Goal: Find specific fact: Find contact information

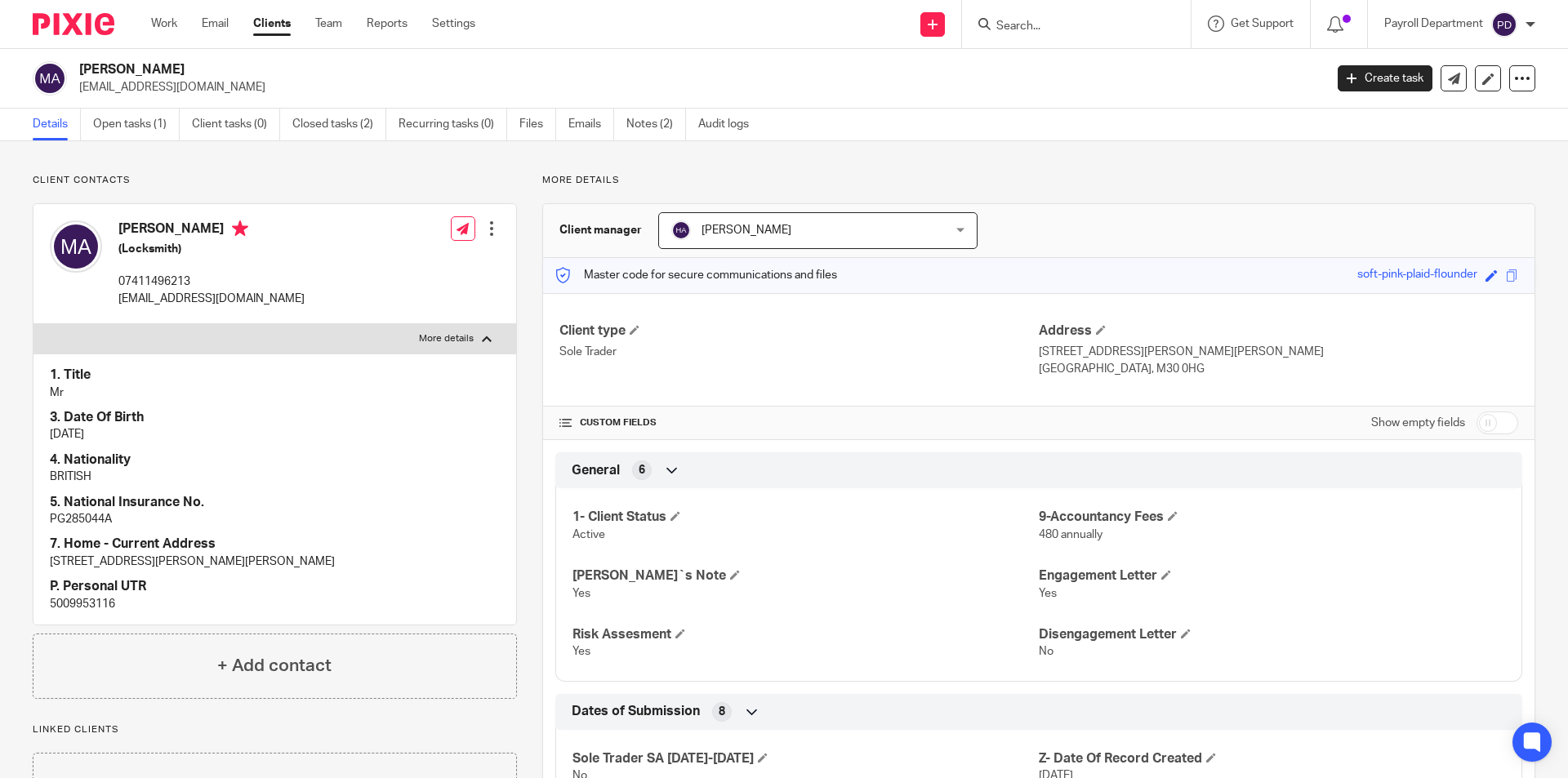
click at [1024, 19] on input "Search" at bounding box center [1068, 26] width 147 height 14
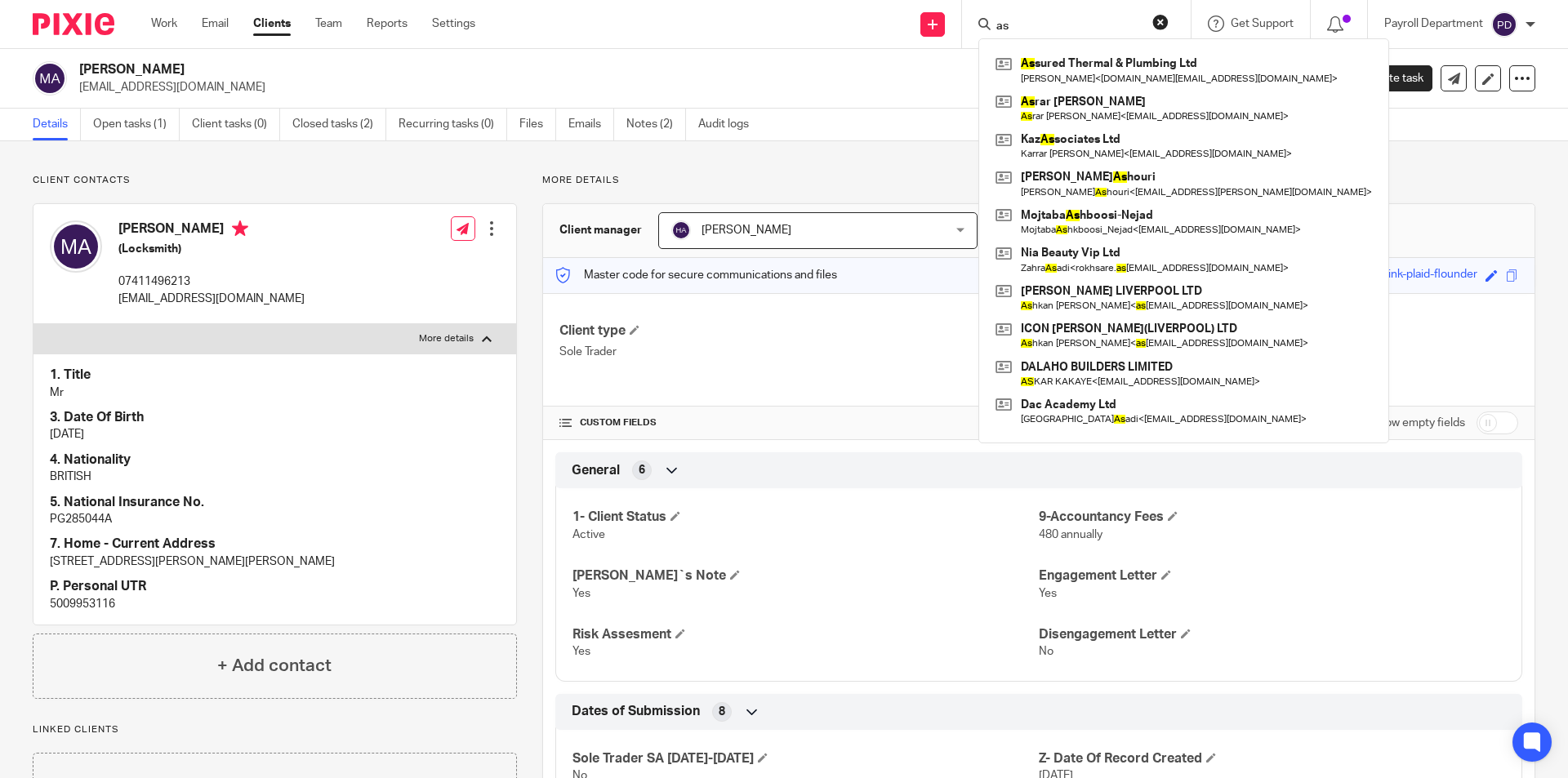
type input "a"
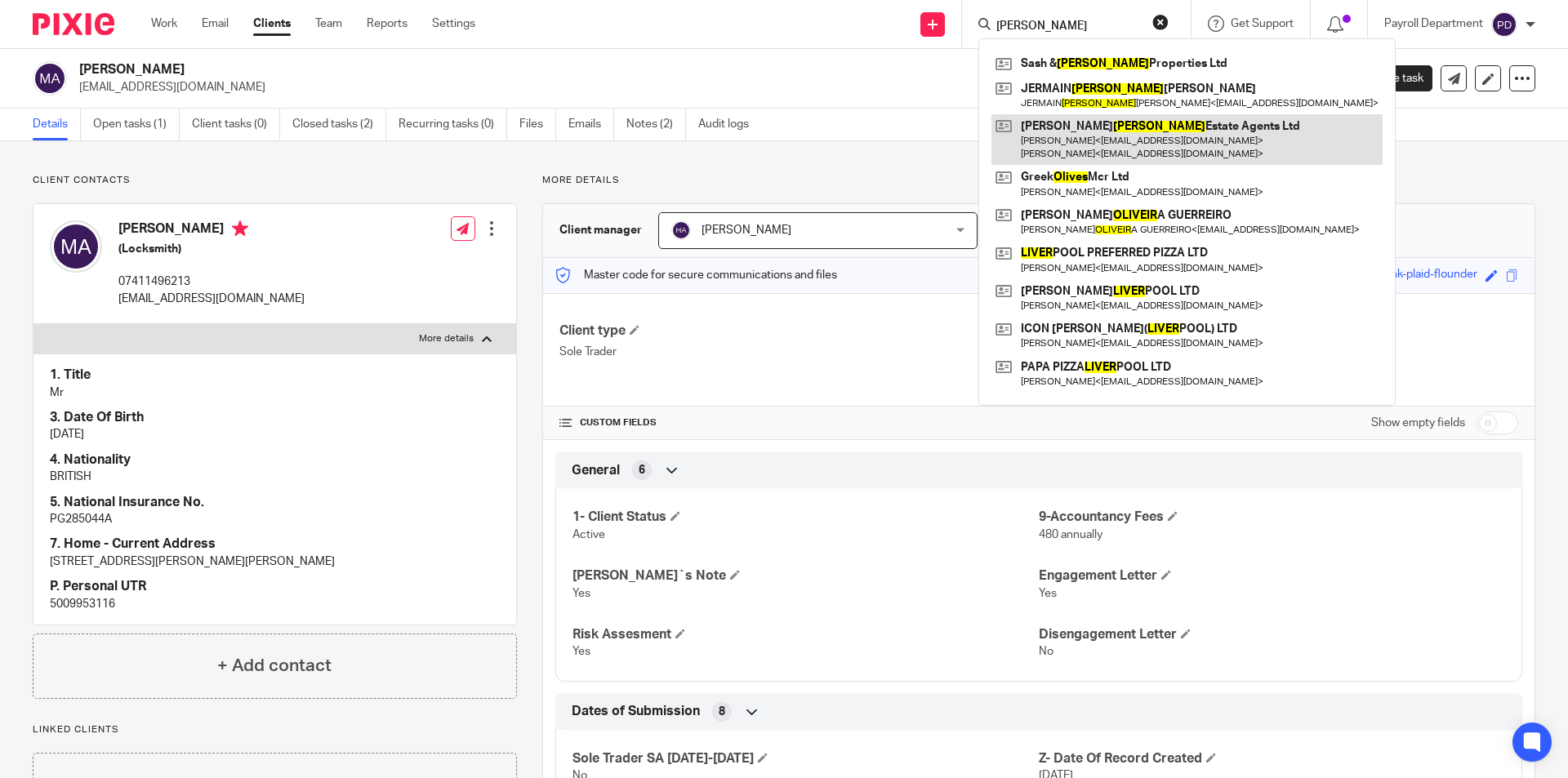
type input "[PERSON_NAME]"
click at [1121, 129] on link at bounding box center [1187, 140] width 392 height 51
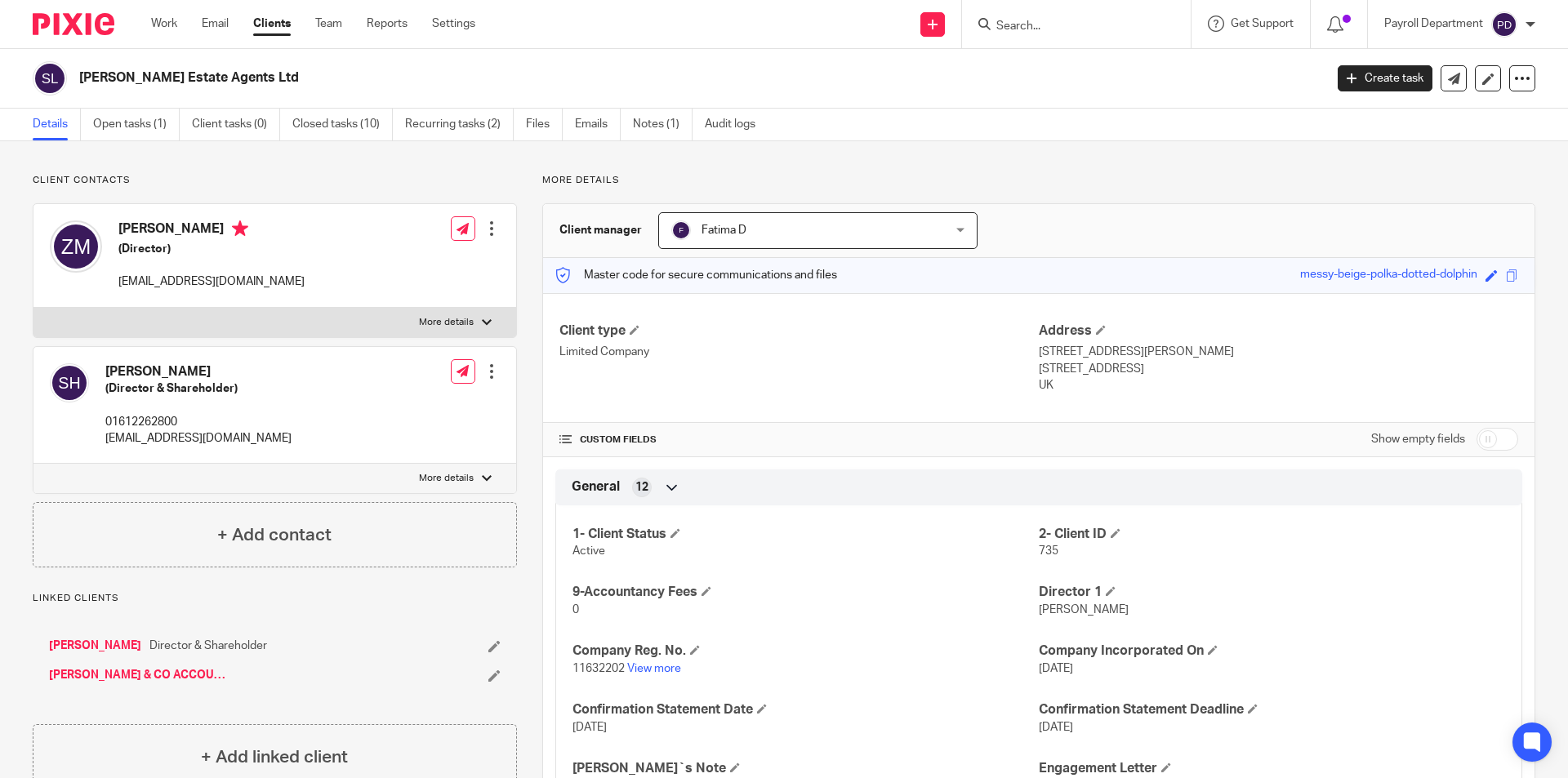
click at [484, 477] on div at bounding box center [487, 479] width 10 height 10
click at [34, 464] on input "More details" at bounding box center [33, 463] width 1 height 1
checkbox input "true"
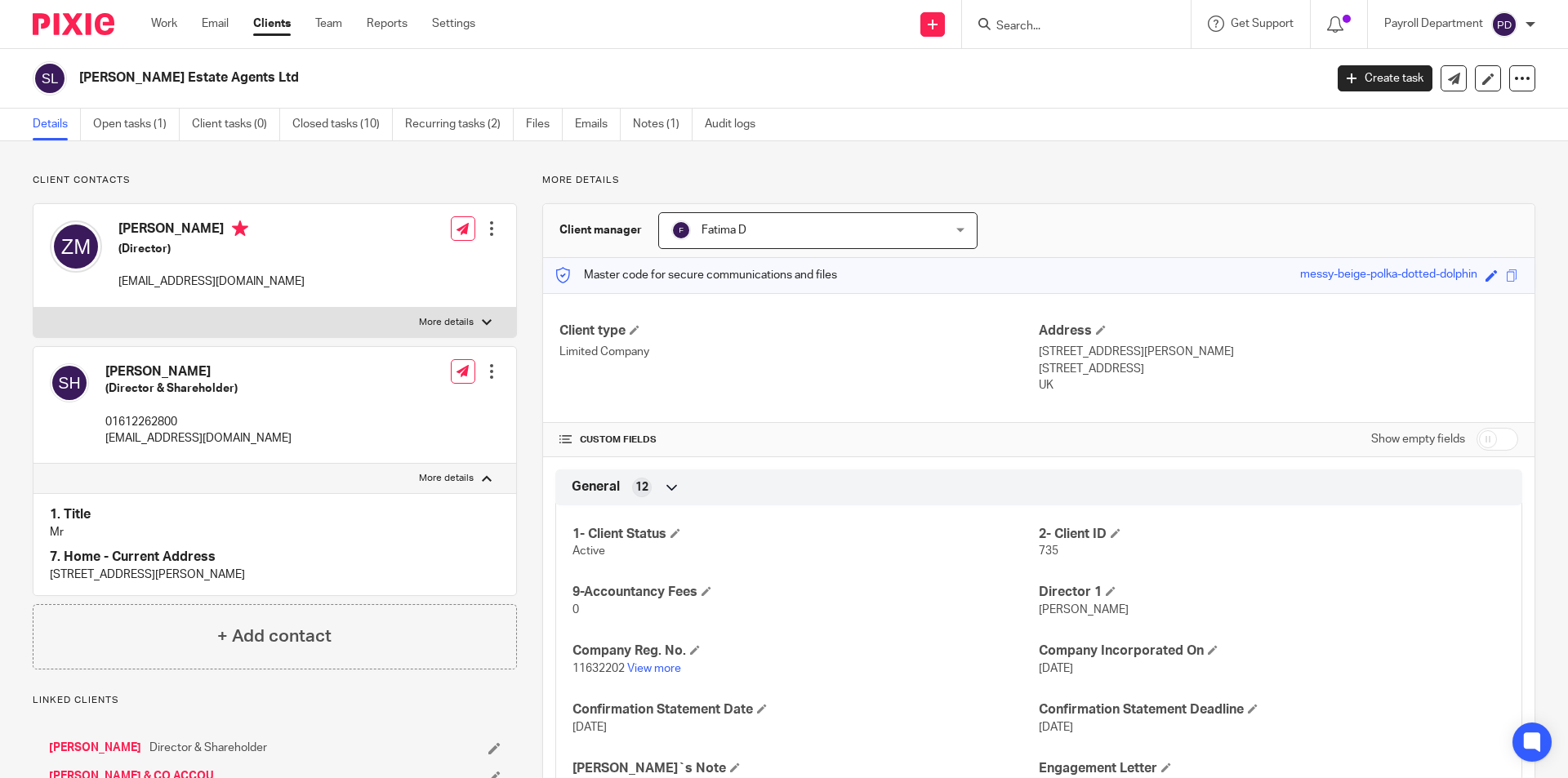
click at [460, 316] on p "More details" at bounding box center [446, 322] width 55 height 13
click at [34, 308] on input "More details" at bounding box center [33, 307] width 1 height 1
checkbox input "true"
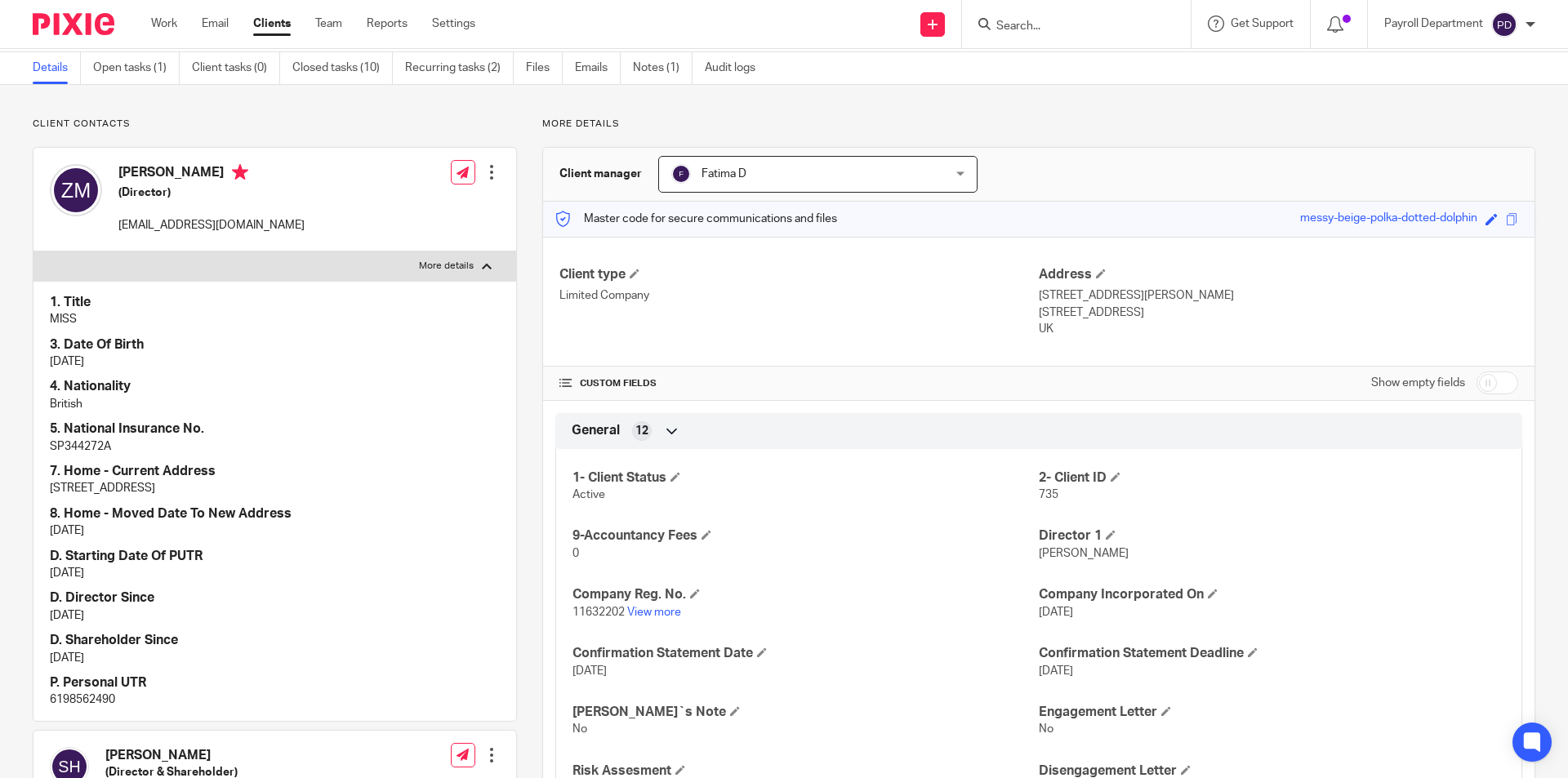
scroll to position [82, 0]
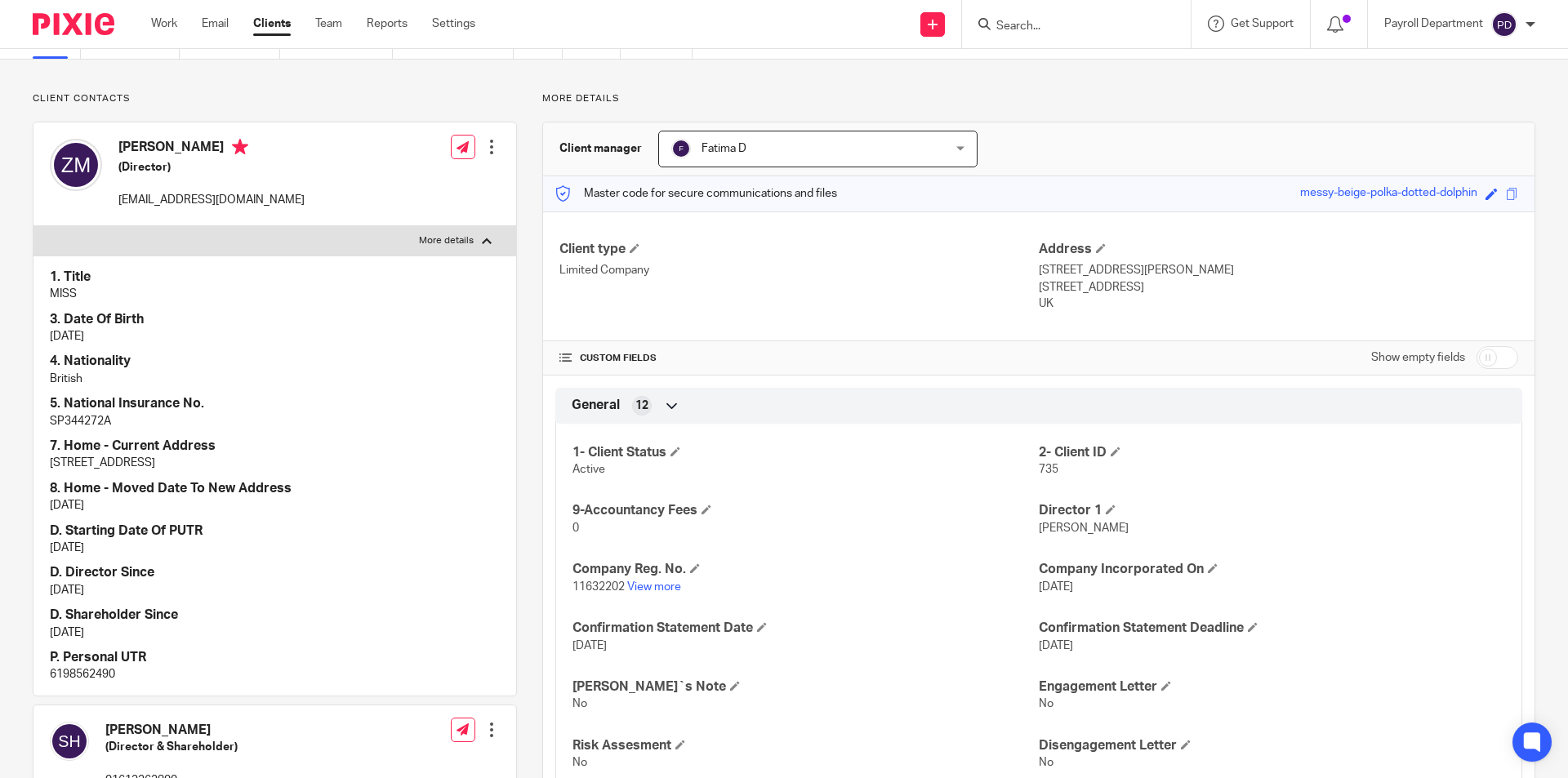
click at [80, 674] on p "6198562490" at bounding box center [275, 674] width 450 height 16
copy p "6198562490"
click at [657, 588] on link "View more" at bounding box center [654, 588] width 54 height 12
